Goal: Information Seeking & Learning: Check status

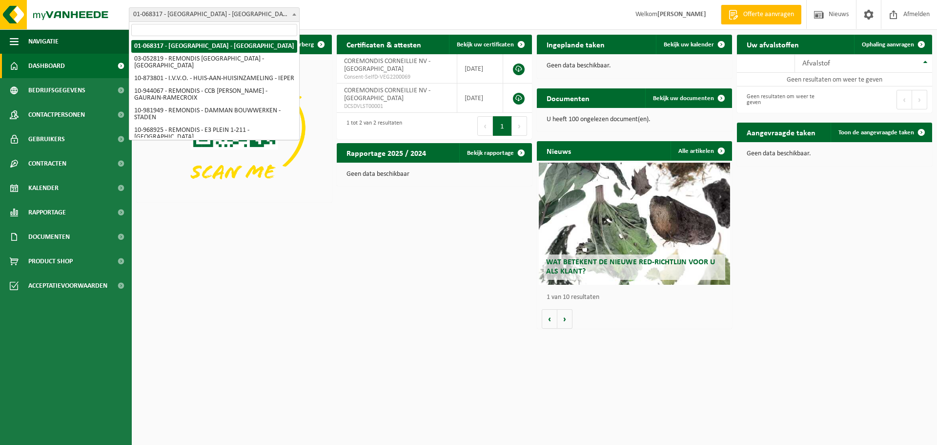
click at [200, 14] on span "01-068317 - [GEOGRAPHIC_DATA] - [GEOGRAPHIC_DATA]" at bounding box center [214, 15] width 170 height 14
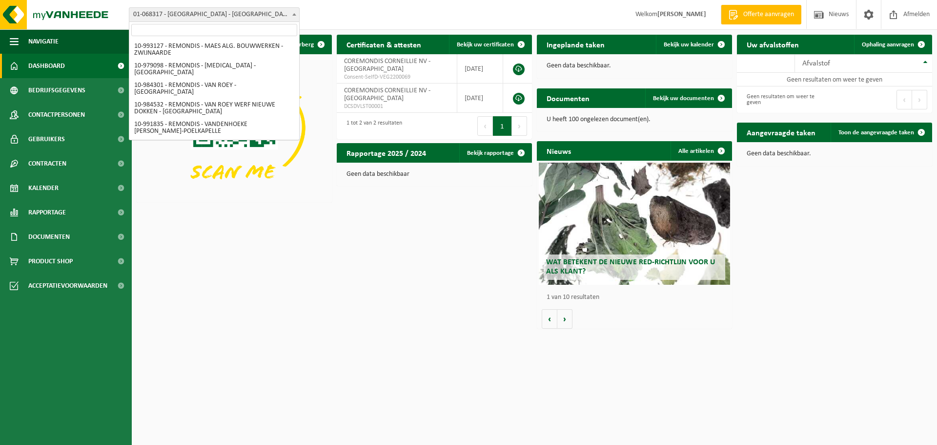
scroll to position [195, 0]
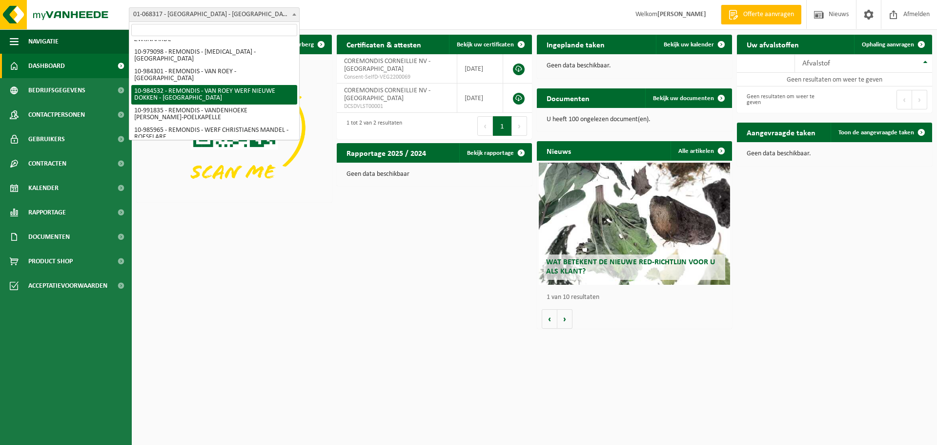
select select "163918"
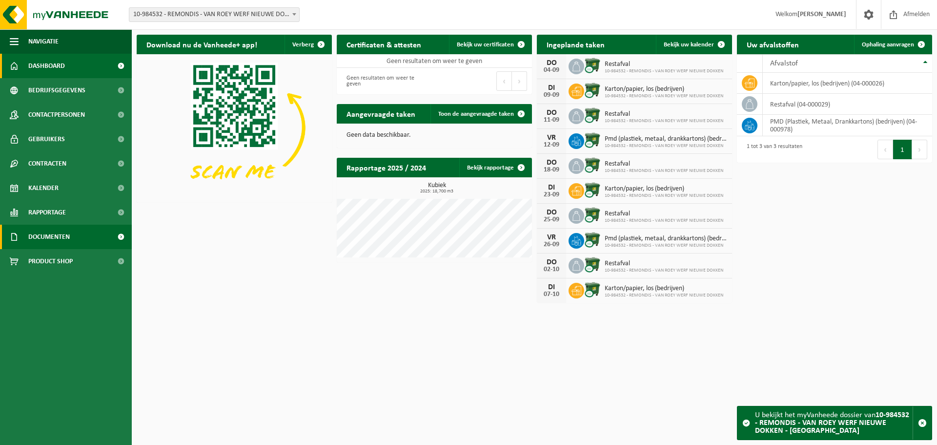
click at [59, 235] on span "Documenten" at bounding box center [48, 237] width 41 height 24
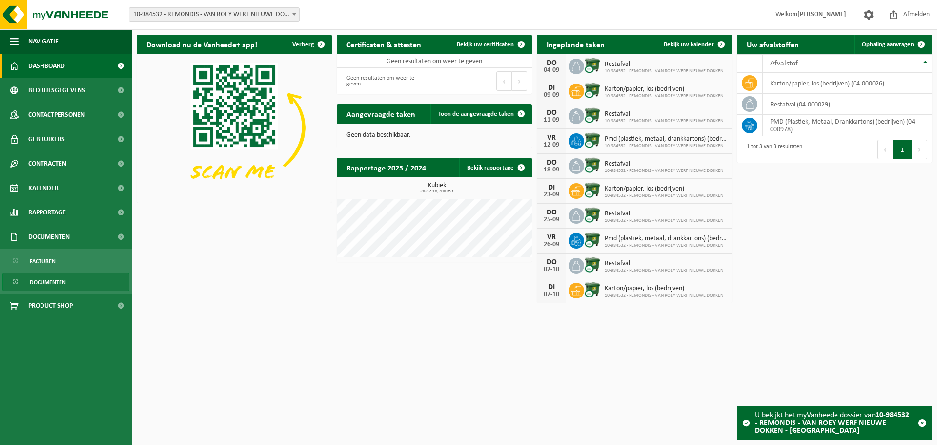
click at [61, 280] on span "Documenten" at bounding box center [48, 282] width 36 height 19
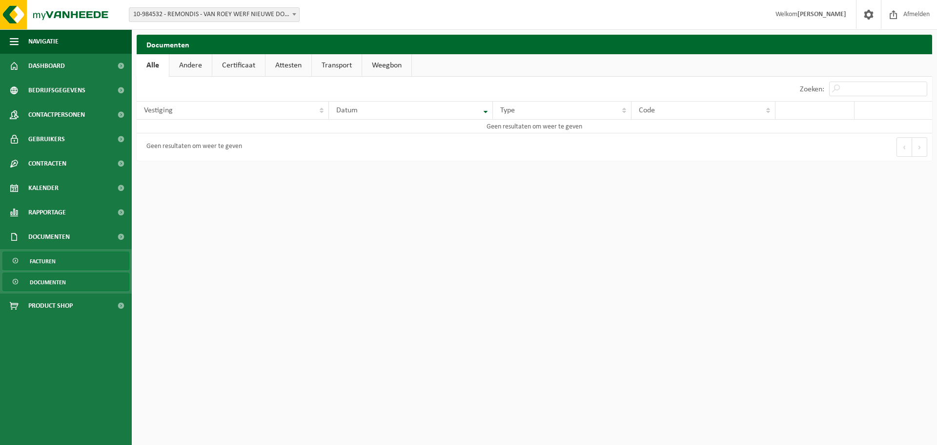
click at [62, 263] on link "Facturen" at bounding box center [65, 260] width 127 height 19
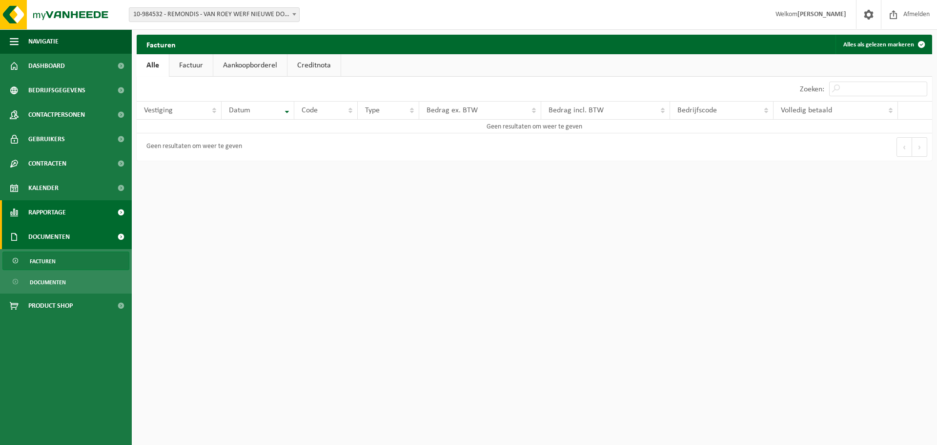
click at [53, 216] on span "Rapportage" at bounding box center [47, 212] width 38 height 24
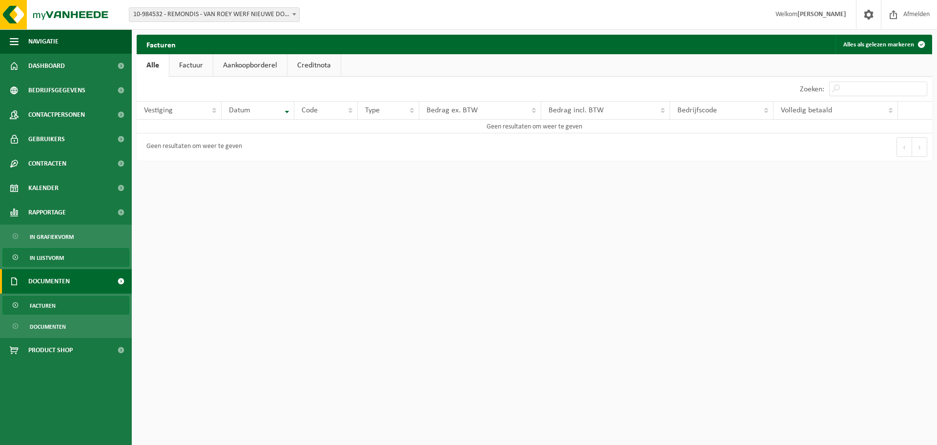
click at [52, 253] on span "In lijstvorm" at bounding box center [47, 257] width 34 height 19
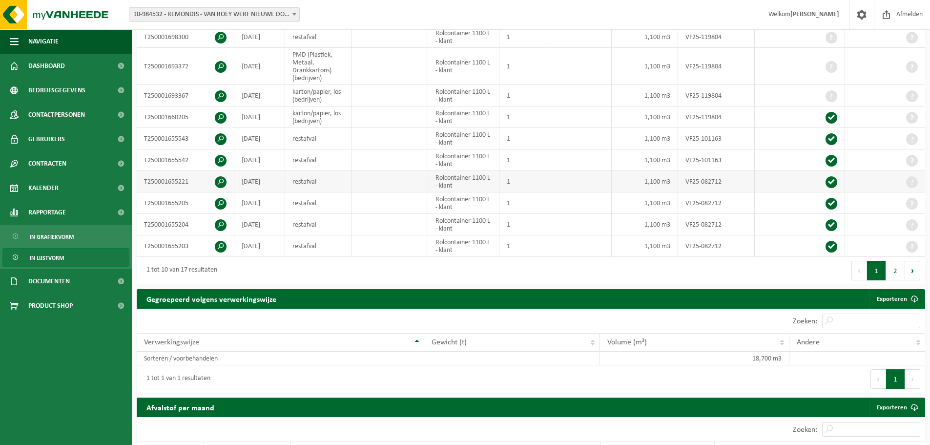
scroll to position [132, 0]
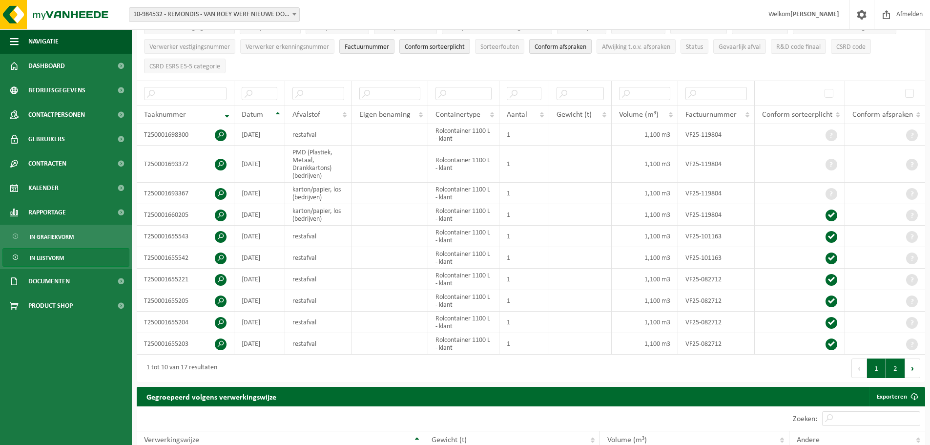
click at [895, 368] on button "2" at bounding box center [895, 368] width 19 height 20
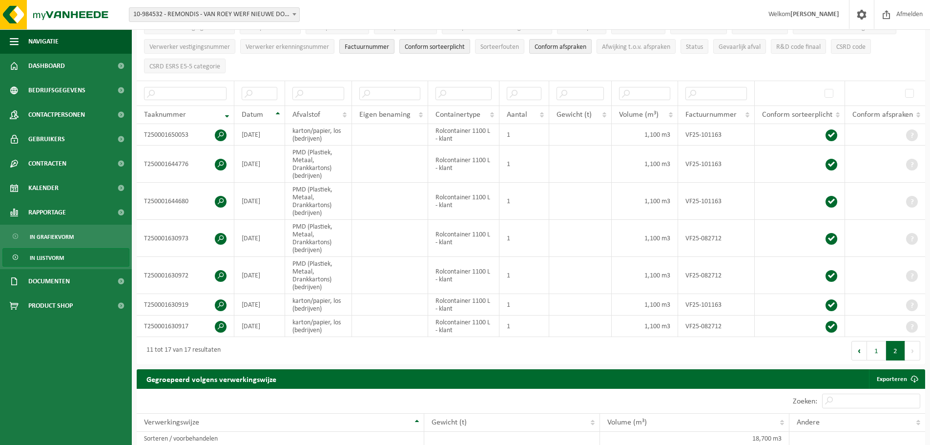
click at [240, 16] on span "10-984532 - REMONDIS - VAN ROEY WERF NIEUWE DOKKEN - [GEOGRAPHIC_DATA]" at bounding box center [214, 15] width 170 height 14
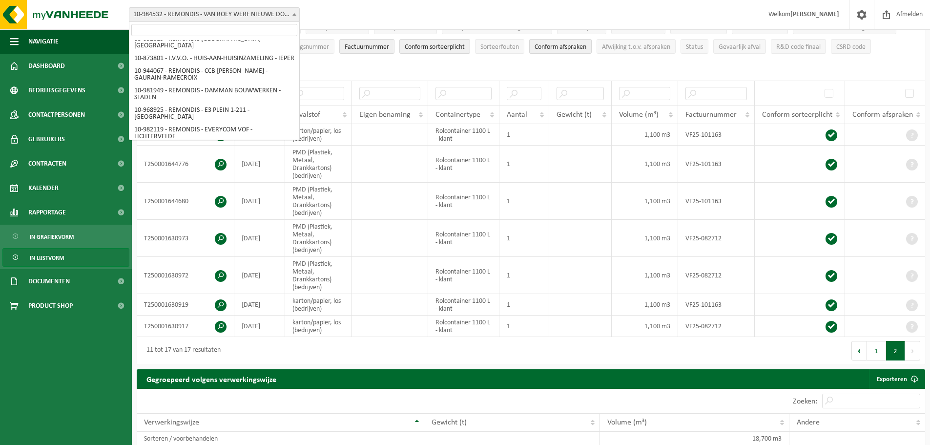
scroll to position [0, 0]
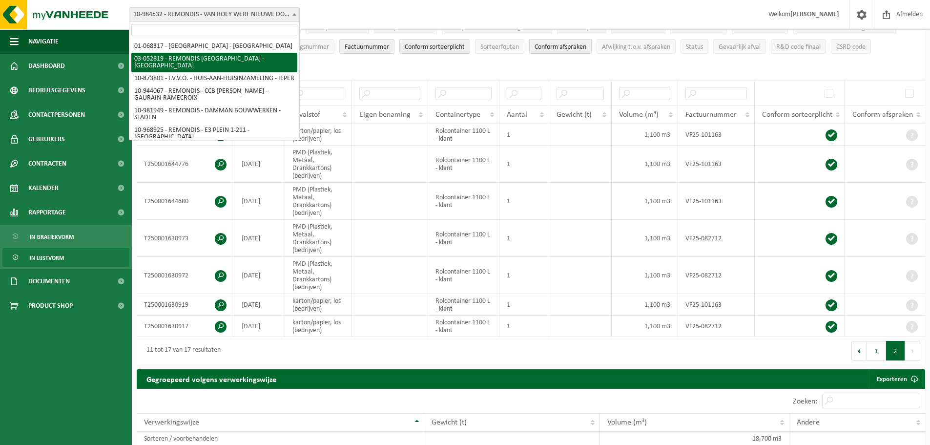
select select "4912"
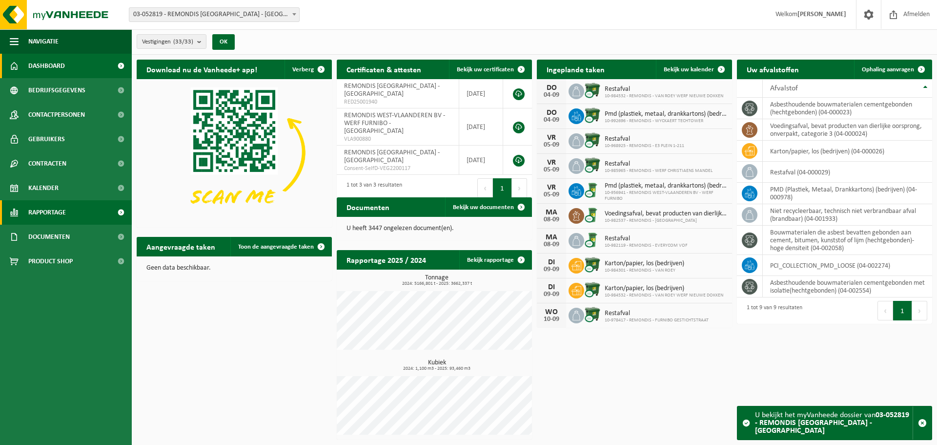
click at [55, 206] on span "Rapportage" at bounding box center [47, 212] width 38 height 24
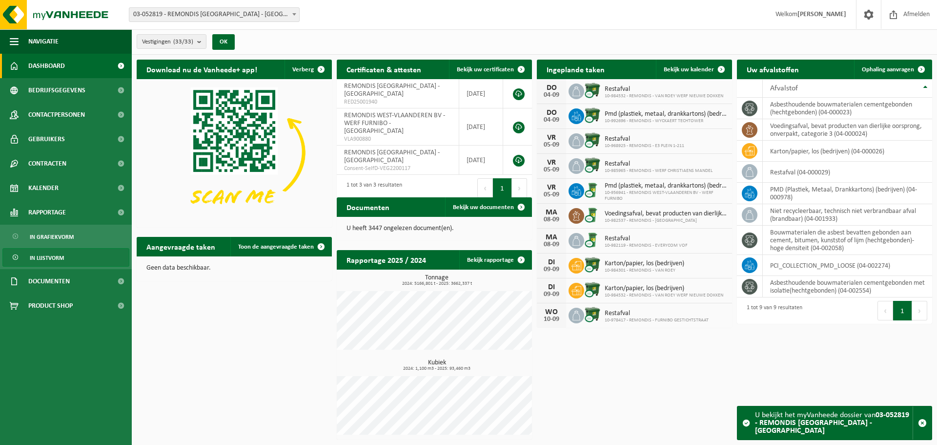
click at [54, 258] on span "In lijstvorm" at bounding box center [47, 257] width 34 height 19
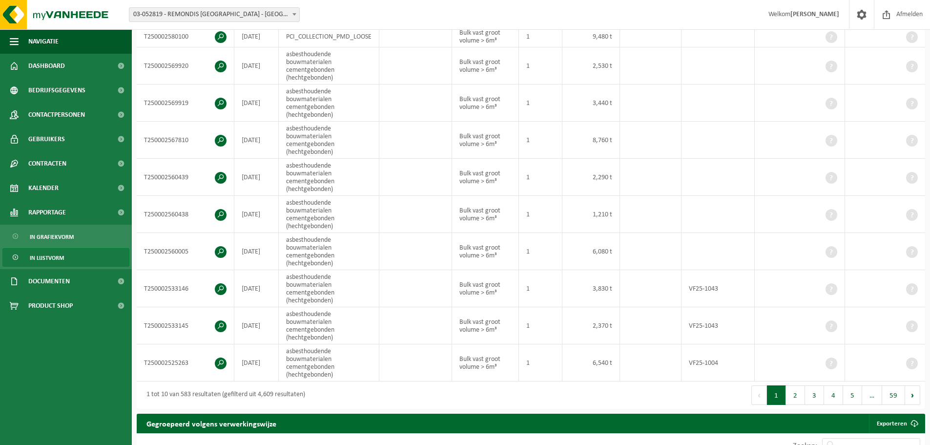
scroll to position [244, 0]
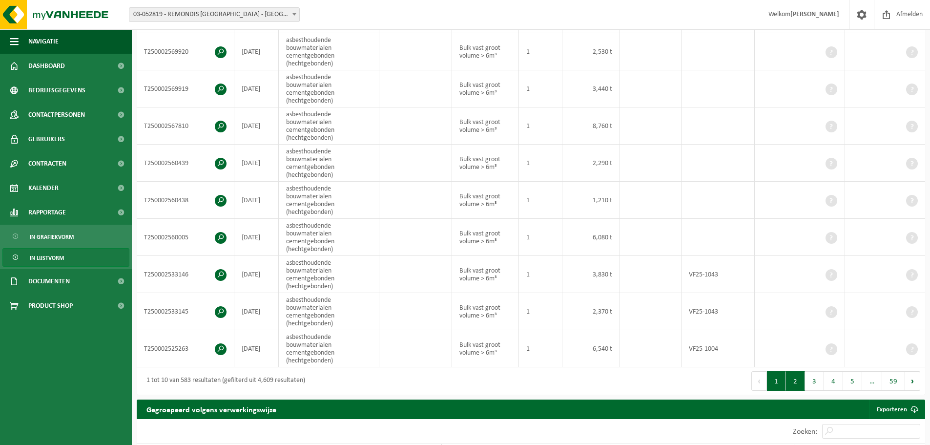
click at [796, 378] on button "2" at bounding box center [795, 381] width 19 height 20
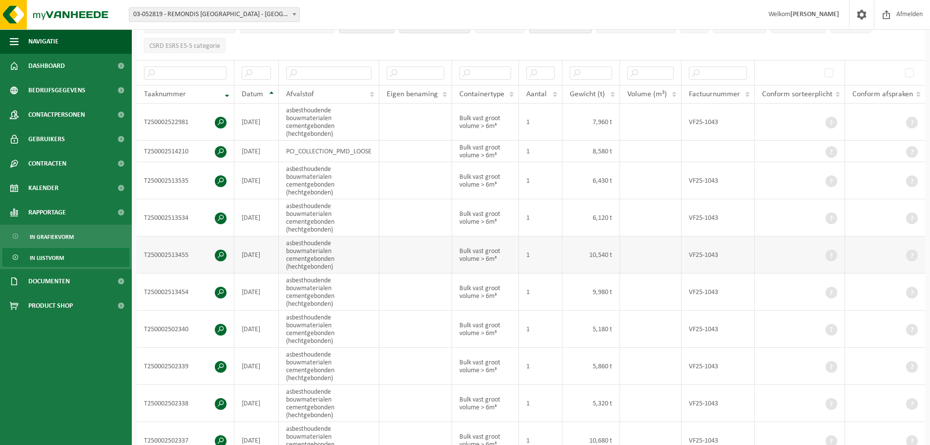
scroll to position [0, 0]
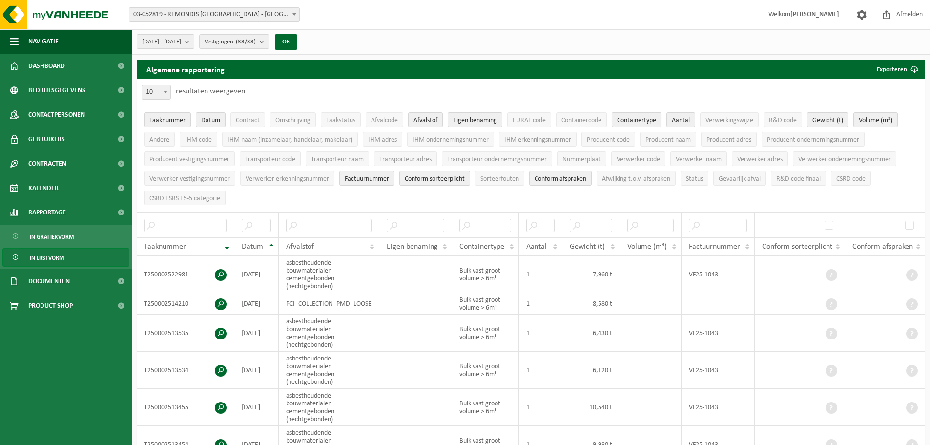
click at [641, 125] on button "Containertype" at bounding box center [637, 119] width 50 height 15
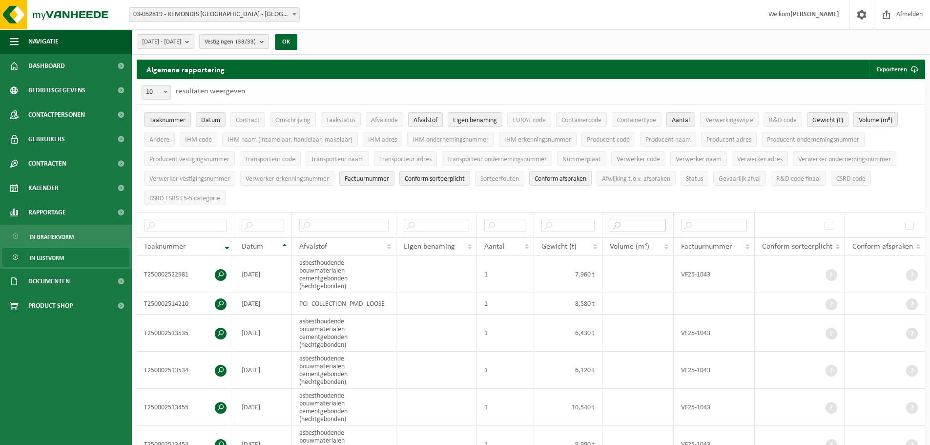
click at [632, 219] on input "text" at bounding box center [638, 225] width 57 height 13
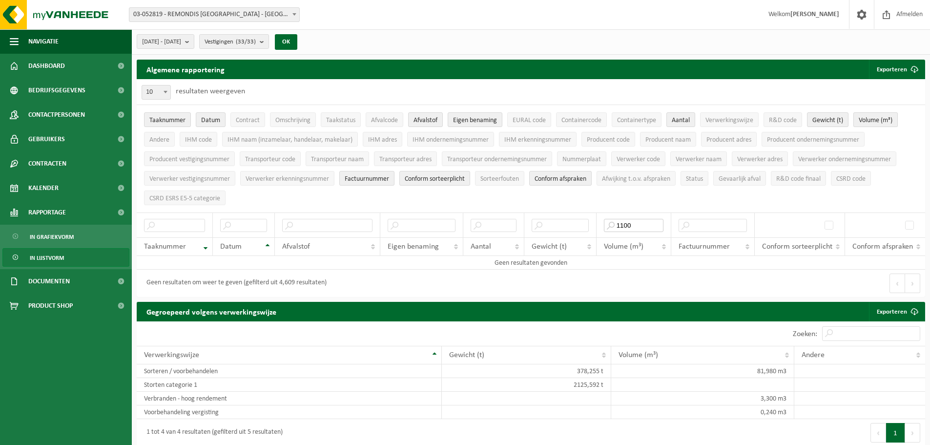
type input "1100"
click at [879, 118] on span "Volume (m³)" at bounding box center [876, 120] width 34 height 7
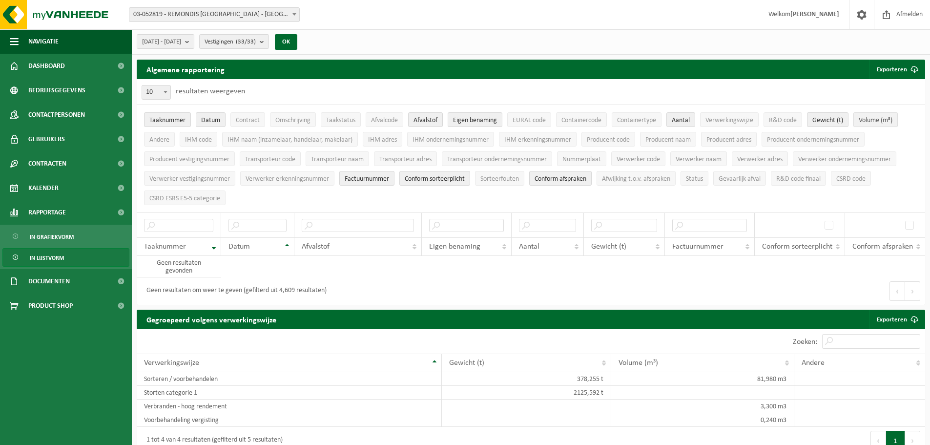
click at [879, 118] on span "Volume (m³)" at bounding box center [876, 120] width 34 height 7
click at [632, 219] on input "1100" at bounding box center [634, 225] width 60 height 13
drag, startPoint x: 641, startPoint y: 222, endPoint x: 633, endPoint y: 222, distance: 8.3
click at [633, 222] on input "1100" at bounding box center [634, 225] width 60 height 13
click at [619, 222] on input "1100" at bounding box center [634, 225] width 60 height 13
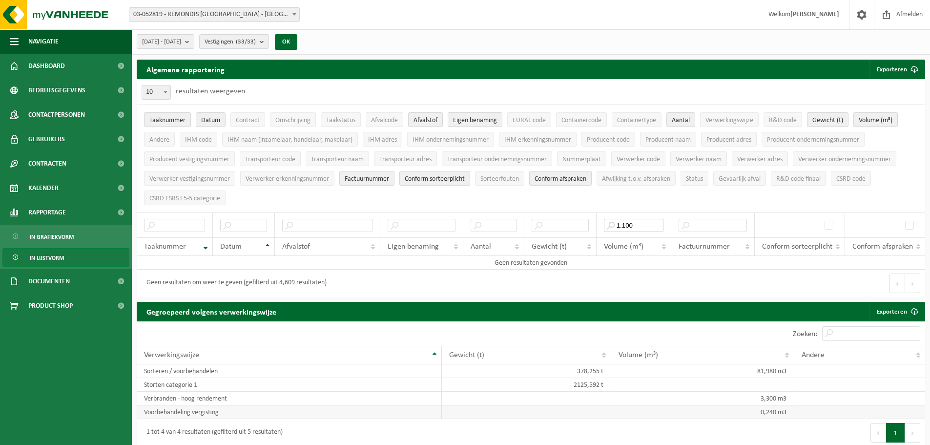
type input "1.100"
